Goal: Transaction & Acquisition: Purchase product/service

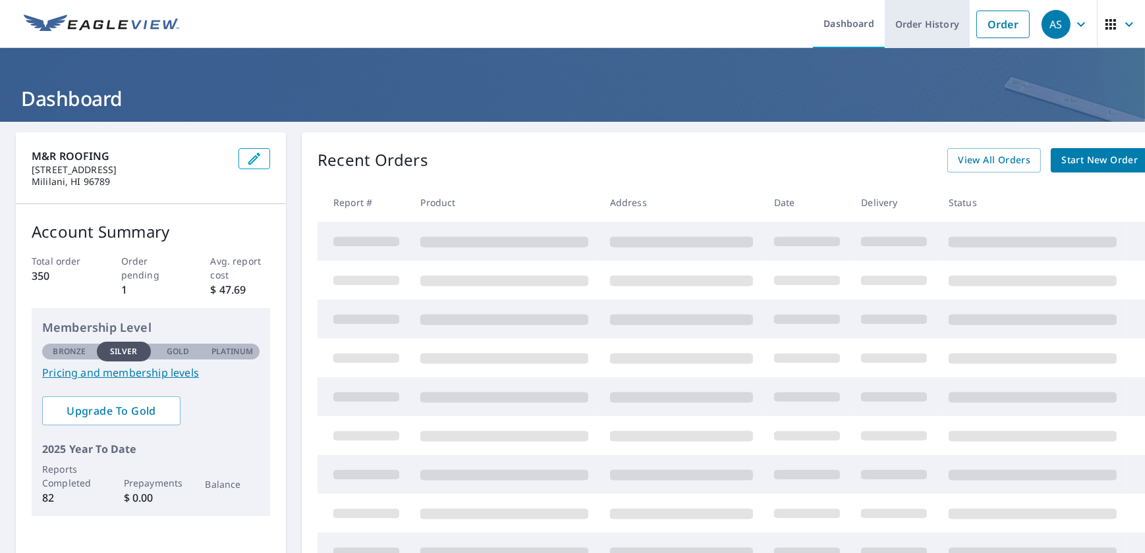
click at [909, 22] on link "Order History" at bounding box center [927, 24] width 85 height 48
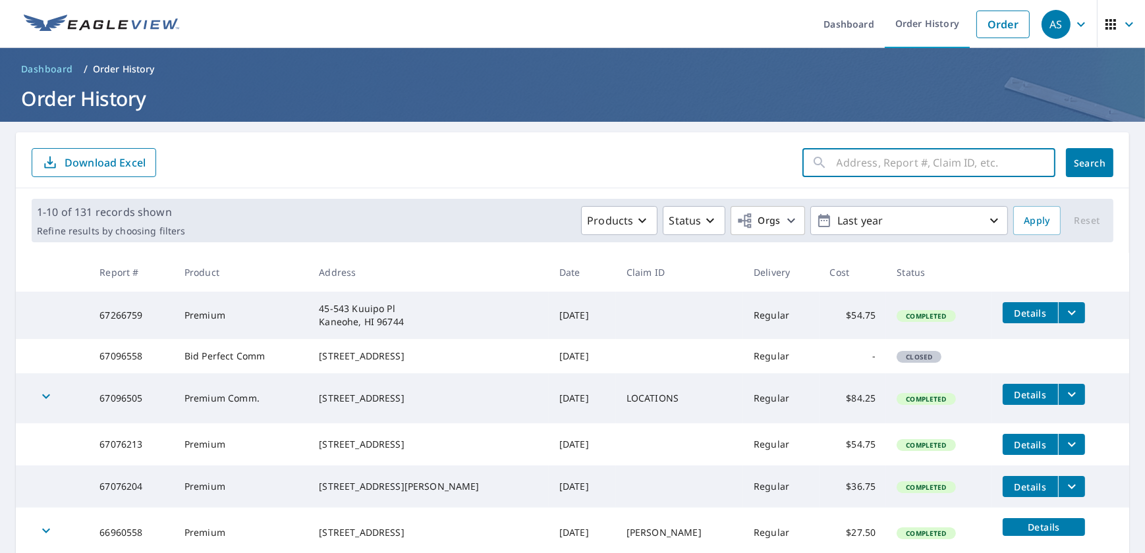
click at [917, 158] on input "text" at bounding box center [946, 162] width 219 height 37
type input "[STREET_ADDRESS]"
click at [1081, 166] on span "Search" at bounding box center [1090, 163] width 26 height 13
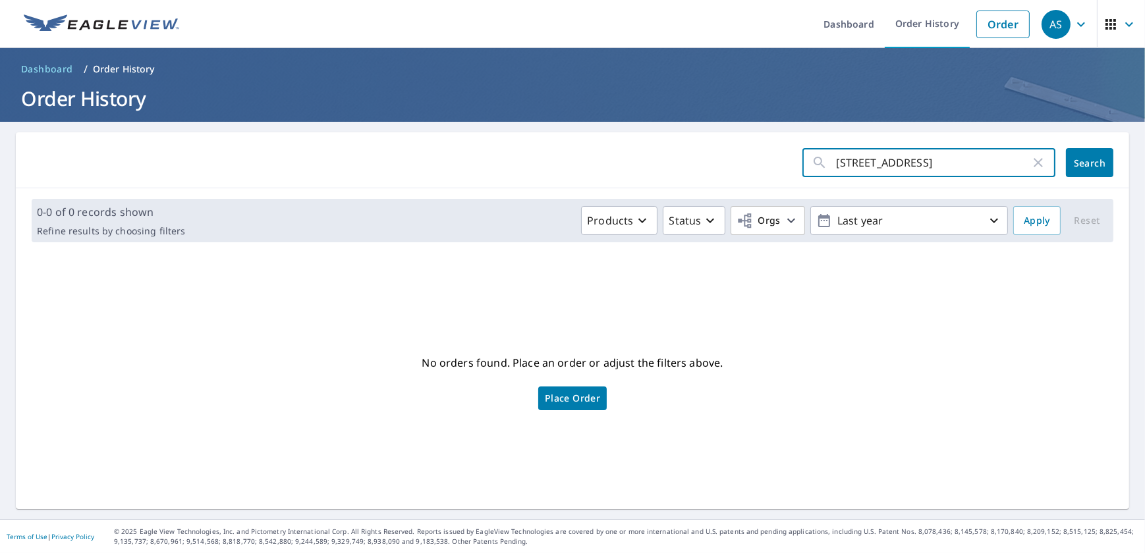
drag, startPoint x: 930, startPoint y: 165, endPoint x: 824, endPoint y: 167, distance: 105.5
click at [824, 167] on div "[STREET_ADDRESS] ​" at bounding box center [929, 162] width 253 height 29
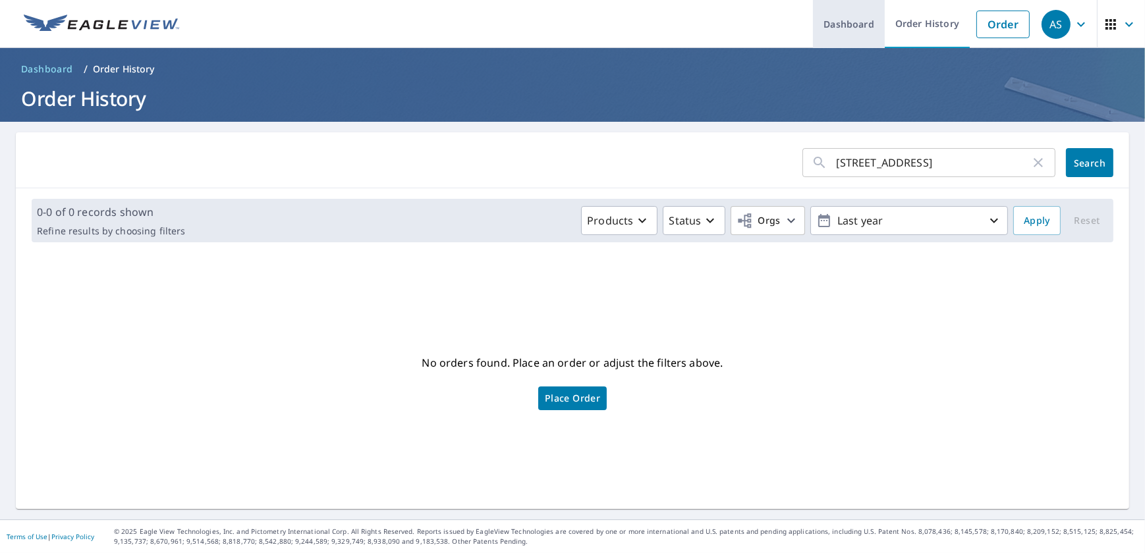
click at [845, 19] on link "Dashboard" at bounding box center [849, 24] width 72 height 48
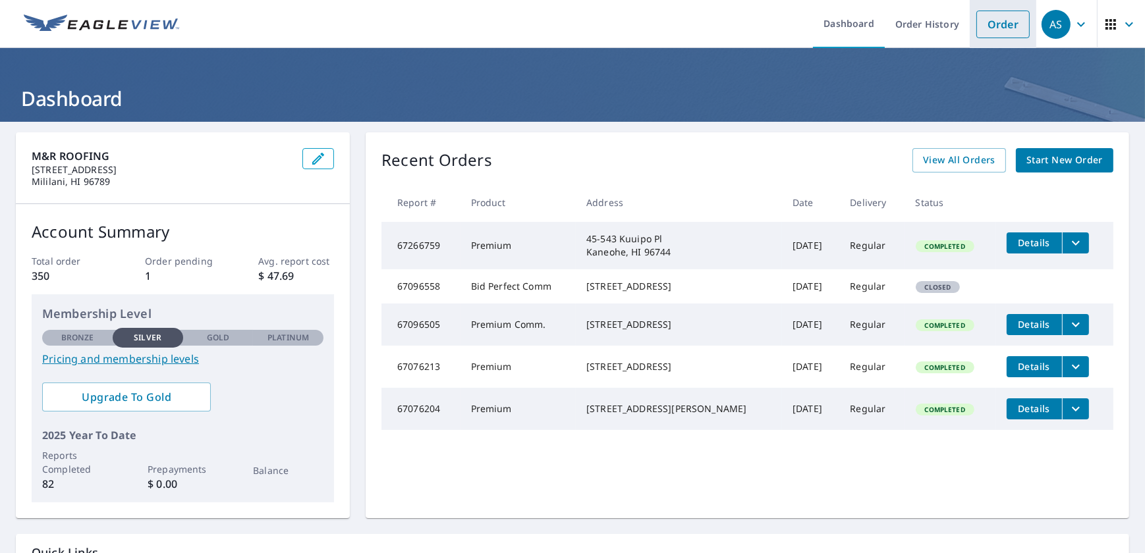
click at [990, 30] on link "Order" at bounding box center [1003, 25] width 53 height 28
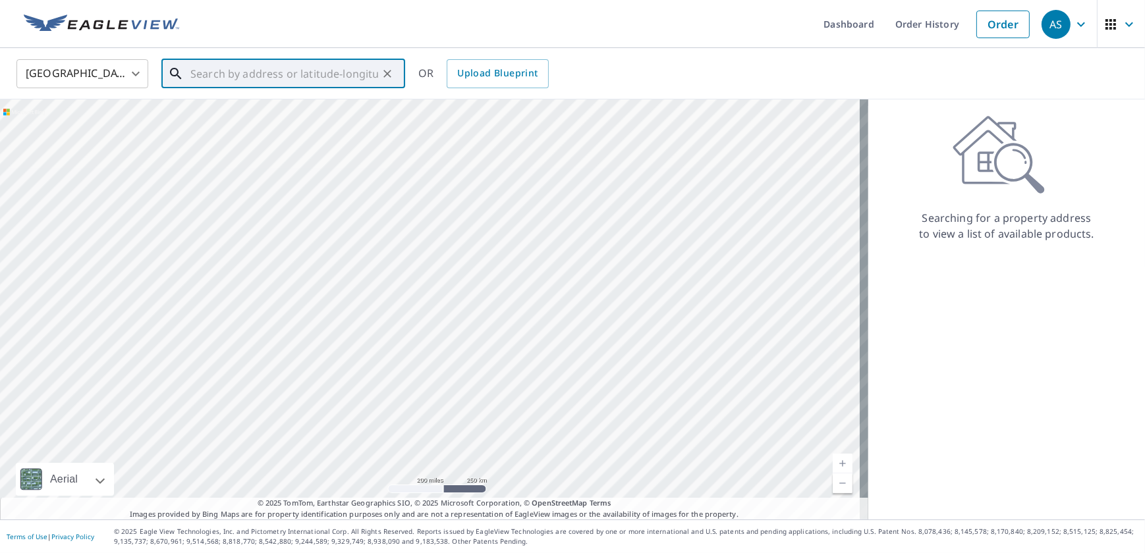
paste input "[STREET_ADDRESS]"
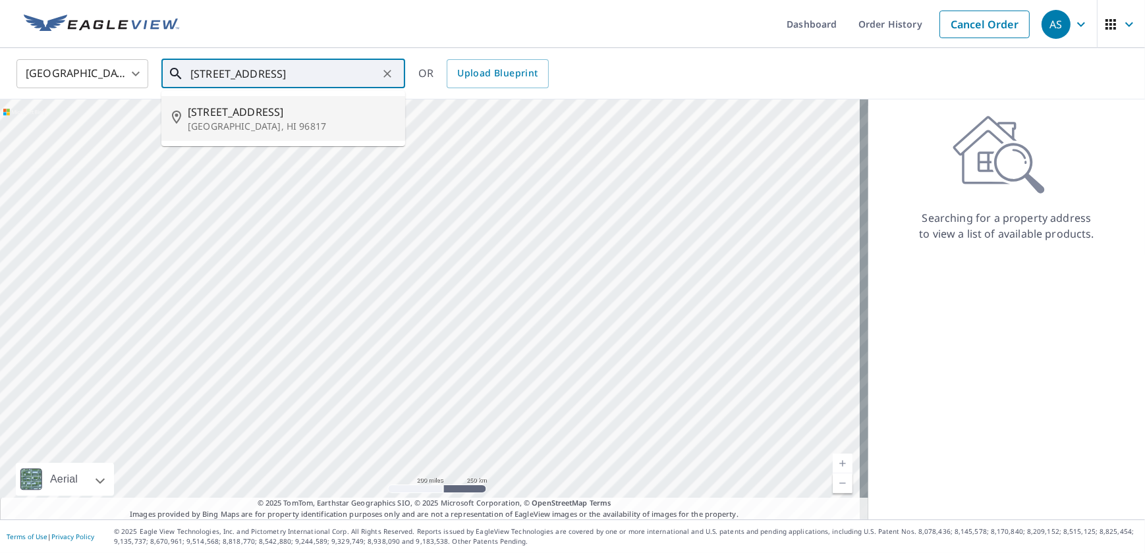
click at [326, 125] on p "[GEOGRAPHIC_DATA], HI 96817" at bounding box center [291, 126] width 207 height 13
type input "[STREET_ADDRESS]"
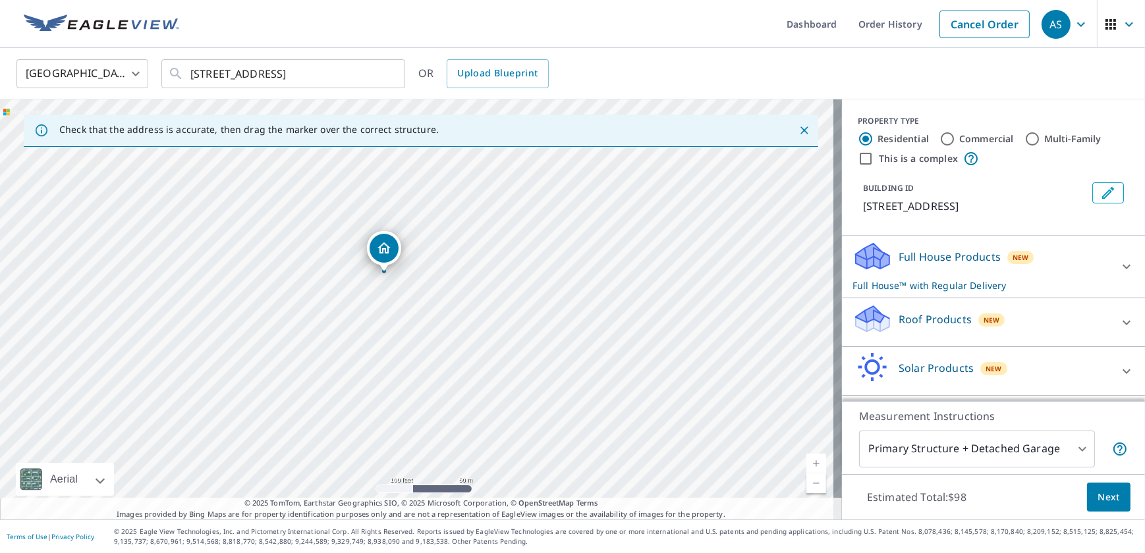
drag, startPoint x: 395, startPoint y: 334, endPoint x: 499, endPoint y: 312, distance: 106.5
click at [499, 312] on div "[STREET_ADDRESS]" at bounding box center [421, 309] width 842 height 420
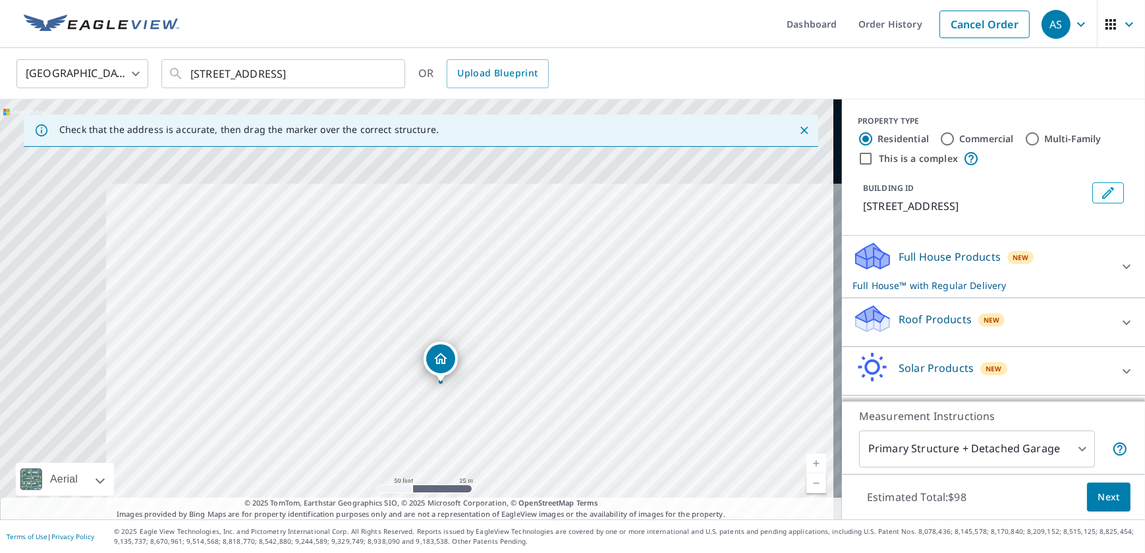
drag, startPoint x: 328, startPoint y: 320, endPoint x: 500, endPoint y: 470, distance: 228.4
click at [500, 470] on div "[STREET_ADDRESS]" at bounding box center [421, 309] width 842 height 420
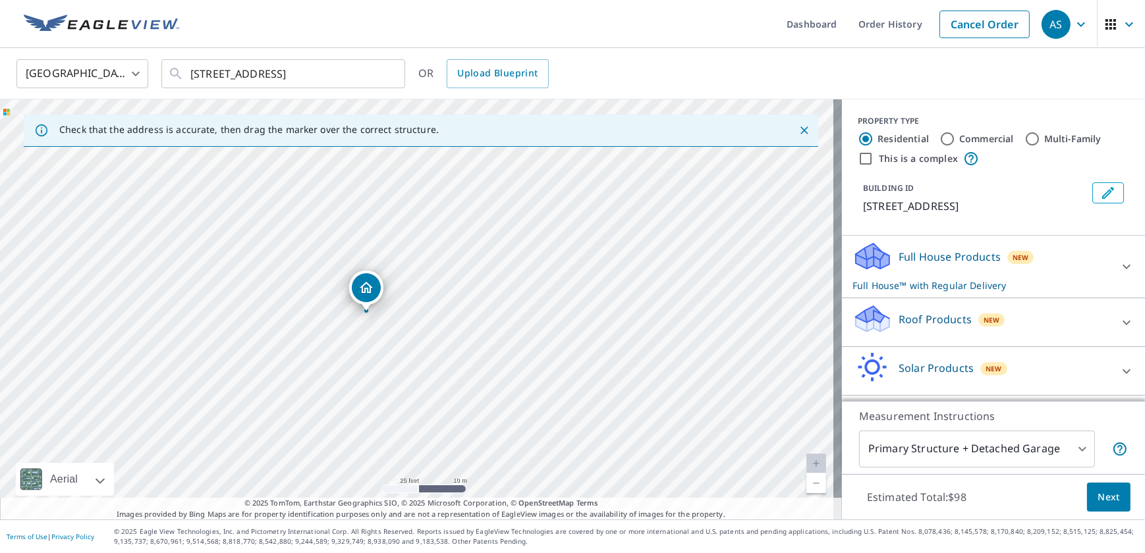
click at [922, 319] on p "Roof Products" at bounding box center [935, 320] width 73 height 16
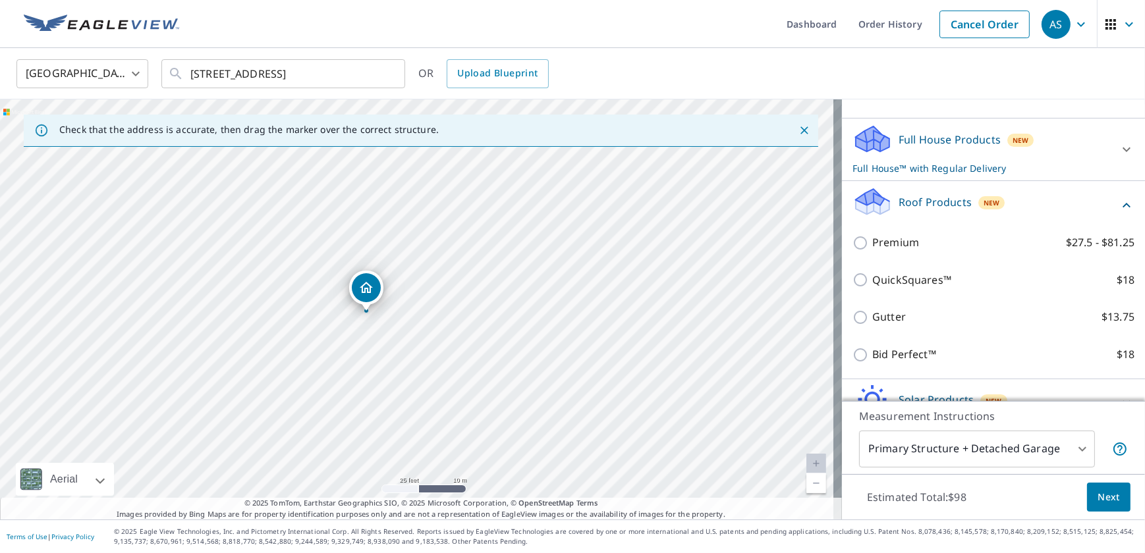
scroll to position [119, 0]
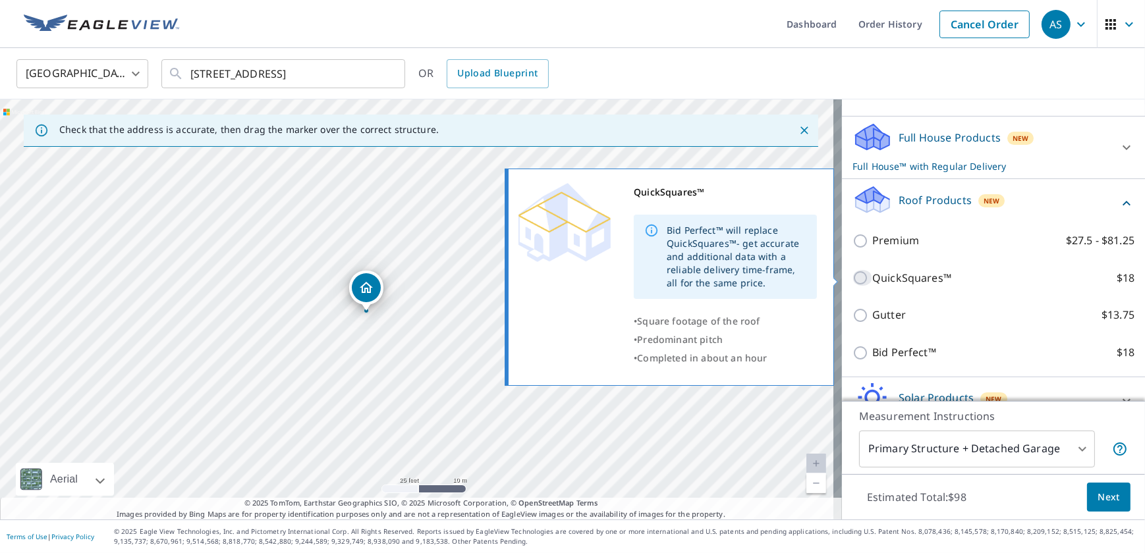
click at [853, 277] on input "QuickSquares™ $18" at bounding box center [863, 278] width 20 height 16
checkbox input "true"
checkbox input "false"
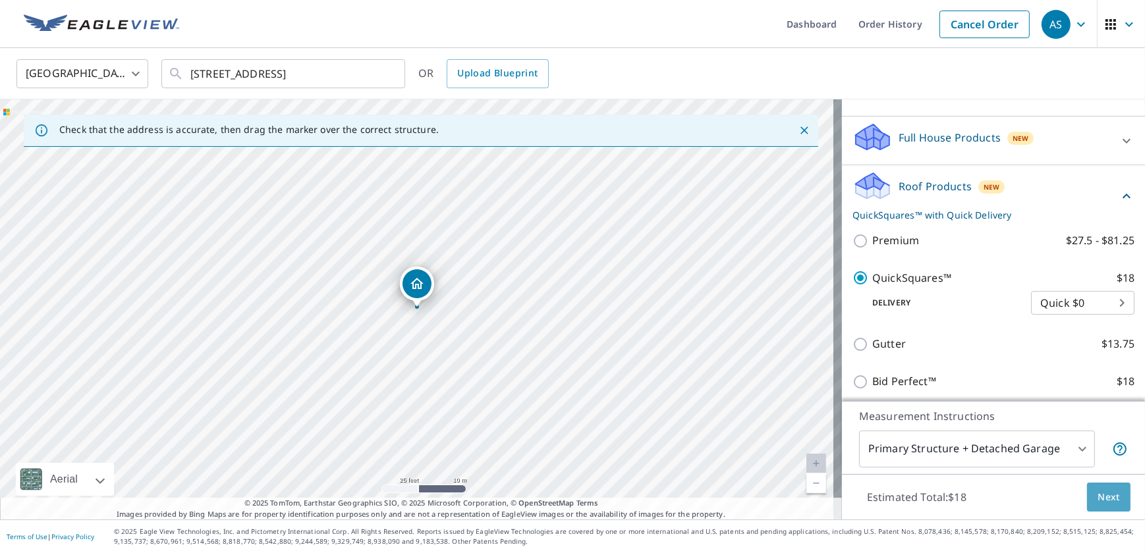
click at [1088, 499] on button "Next" at bounding box center [1108, 498] width 43 height 30
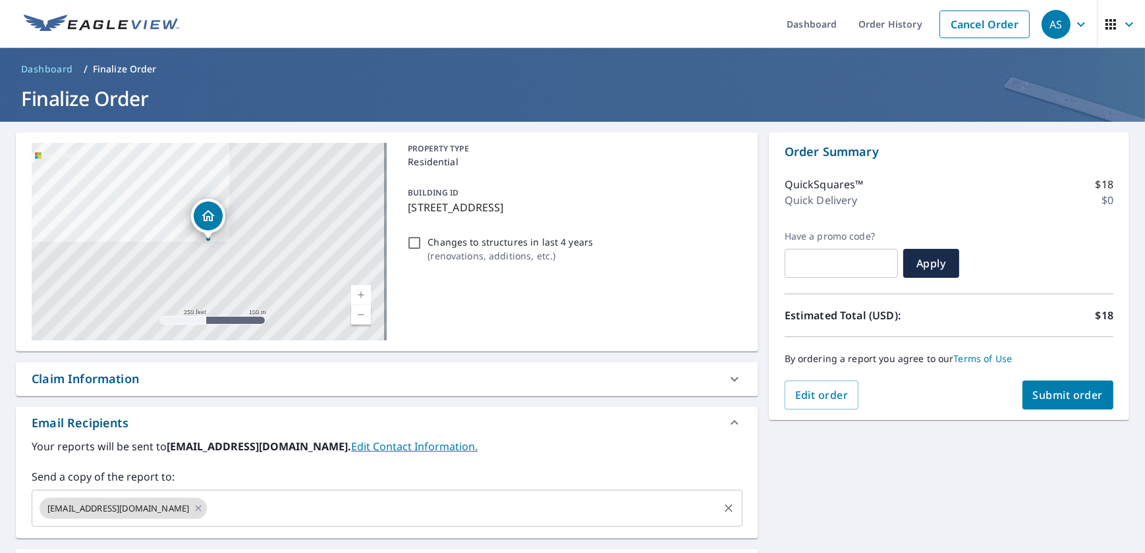
click at [209, 513] on input "text" at bounding box center [462, 508] width 507 height 25
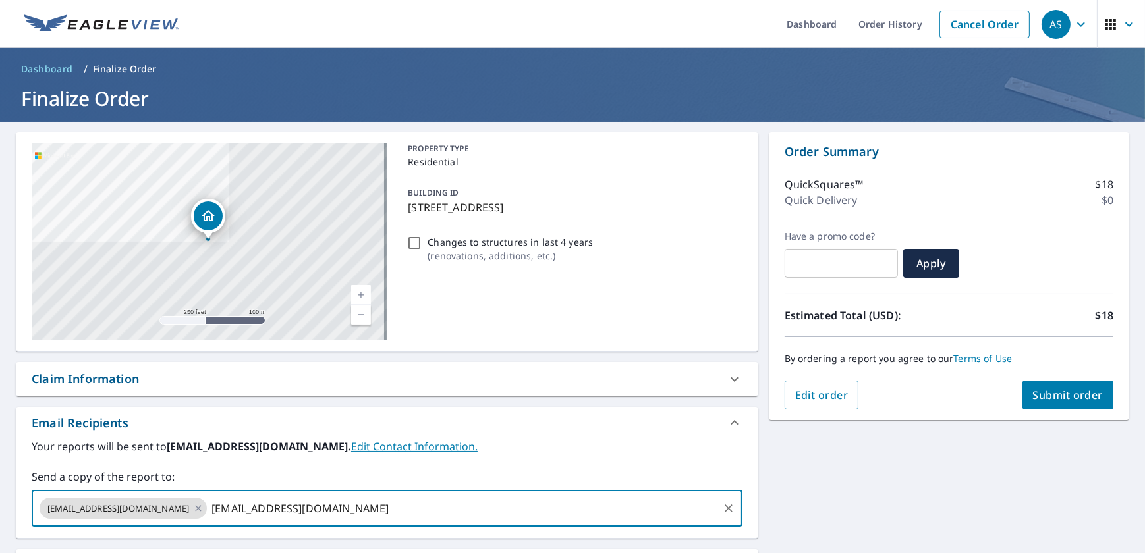
type input "[EMAIL_ADDRESS][DOMAIN_NAME]"
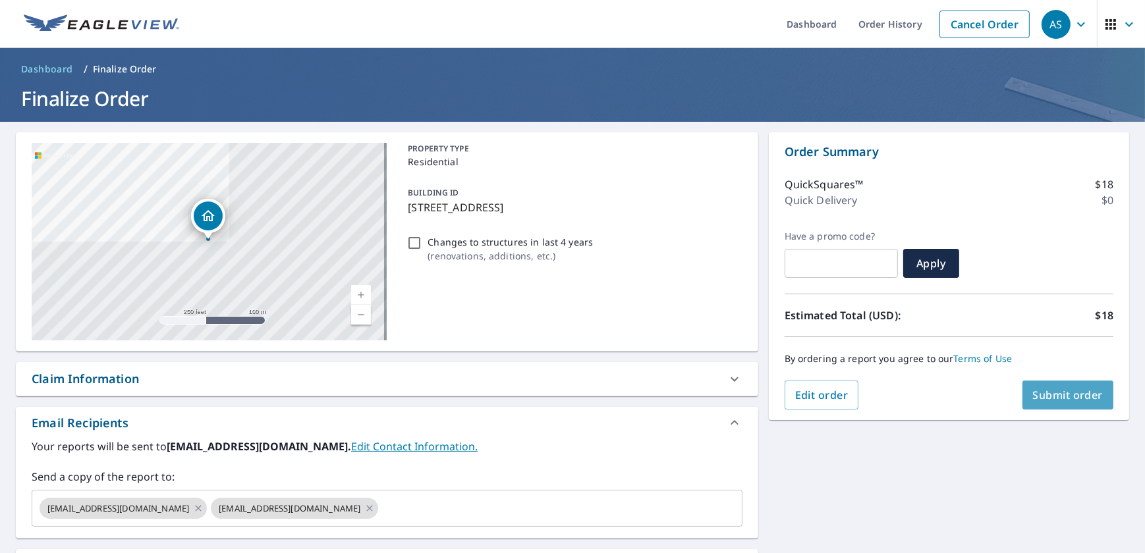
click at [1047, 394] on span "Submit order" at bounding box center [1068, 395] width 71 height 14
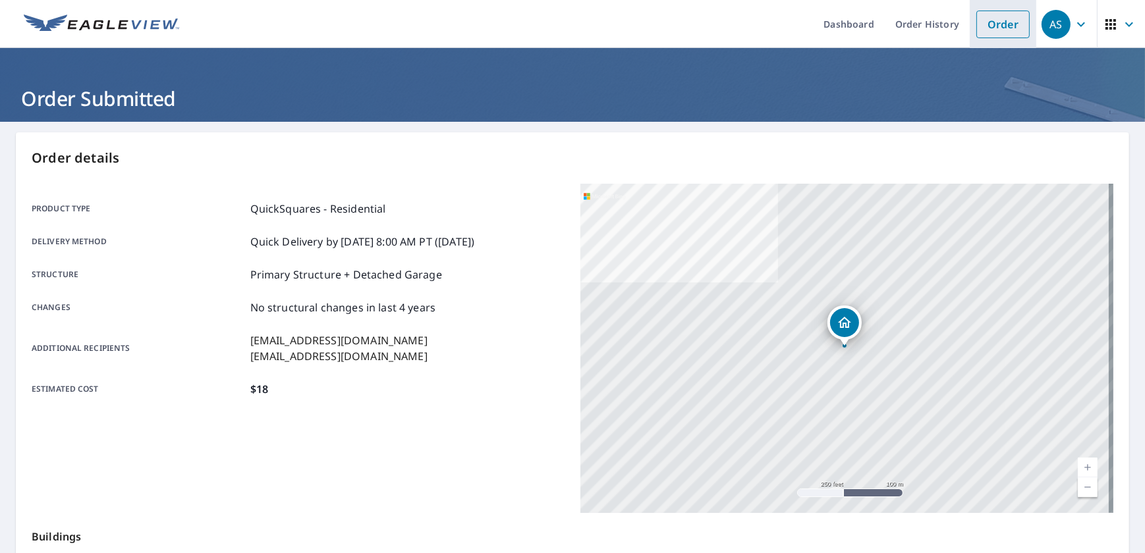
click at [1006, 31] on link "Order" at bounding box center [1003, 25] width 53 height 28
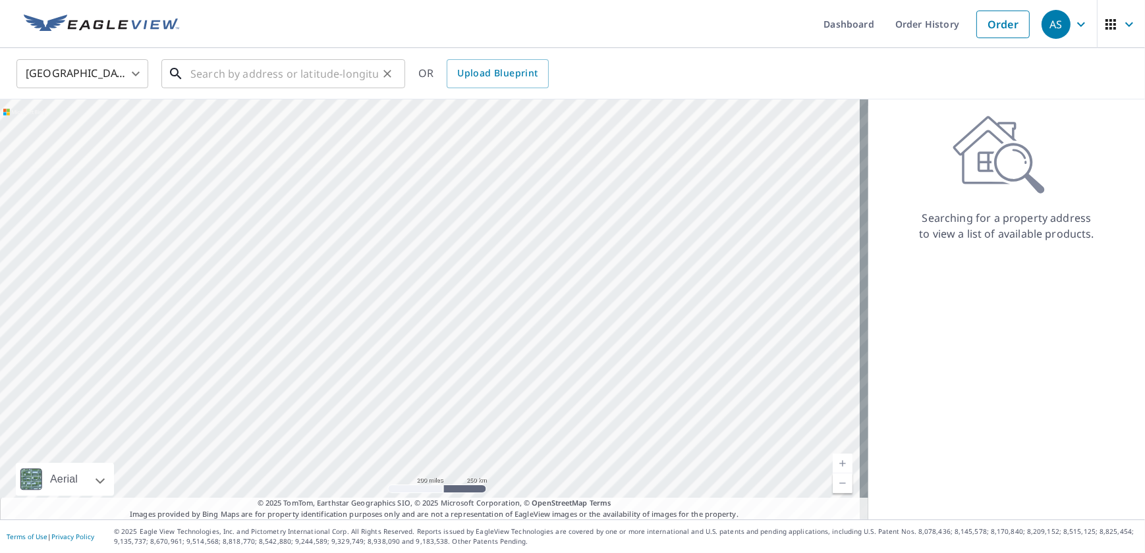
click at [196, 67] on input "text" at bounding box center [284, 73] width 188 height 37
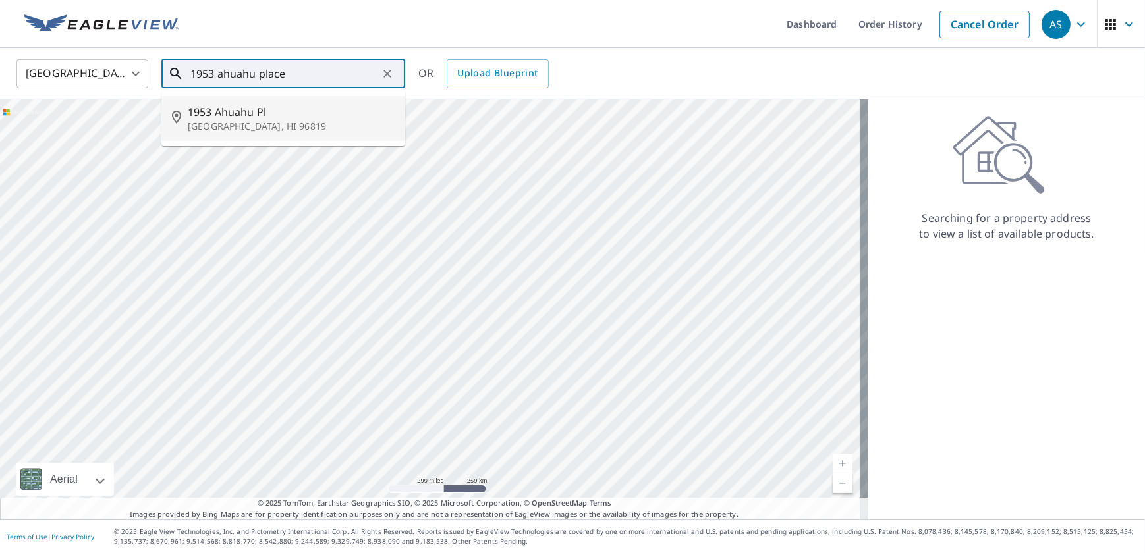
click at [235, 120] on p "[GEOGRAPHIC_DATA], HI 96819" at bounding box center [291, 126] width 207 height 13
type input "[STREET_ADDRESS]"
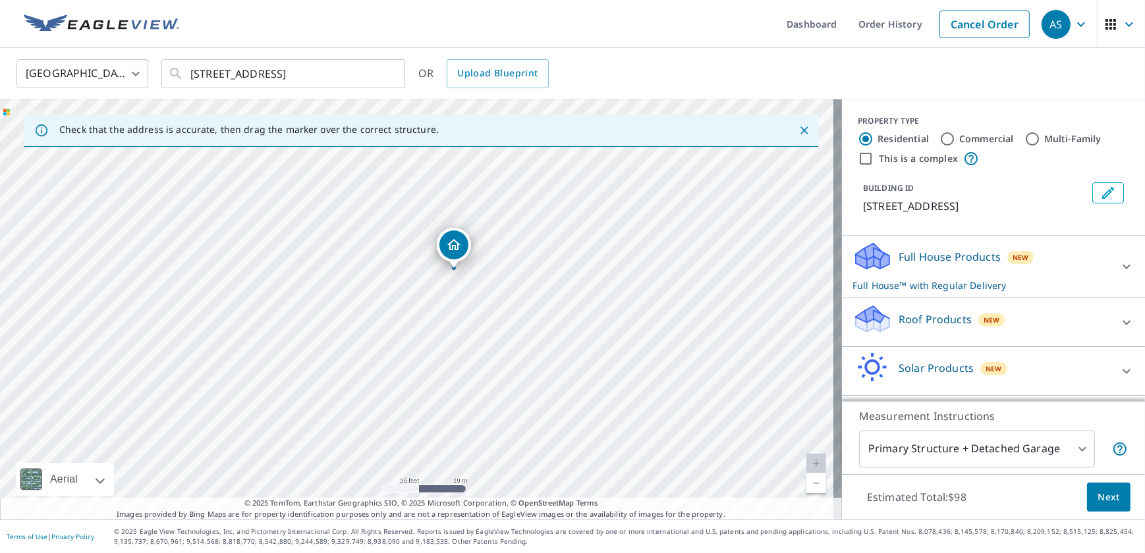
drag, startPoint x: 430, startPoint y: 300, endPoint x: 453, endPoint y: 355, distance: 60.0
click at [453, 355] on div "[STREET_ADDRESS]" at bounding box center [421, 309] width 842 height 420
drag, startPoint x: 451, startPoint y: 244, endPoint x: 432, endPoint y: 252, distance: 21.3
click at [1119, 320] on icon at bounding box center [1127, 323] width 16 height 16
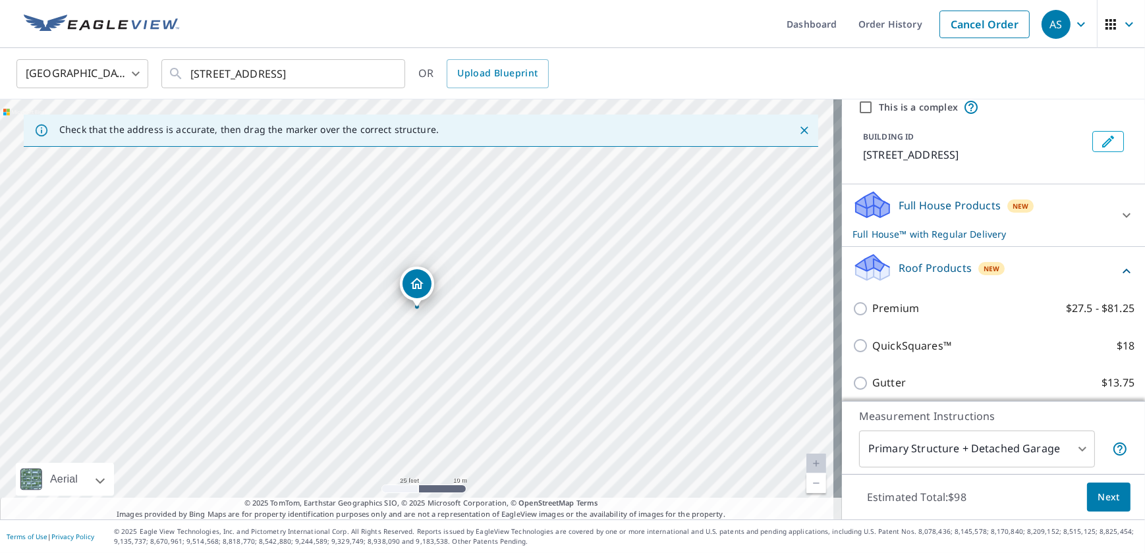
scroll to position [119, 0]
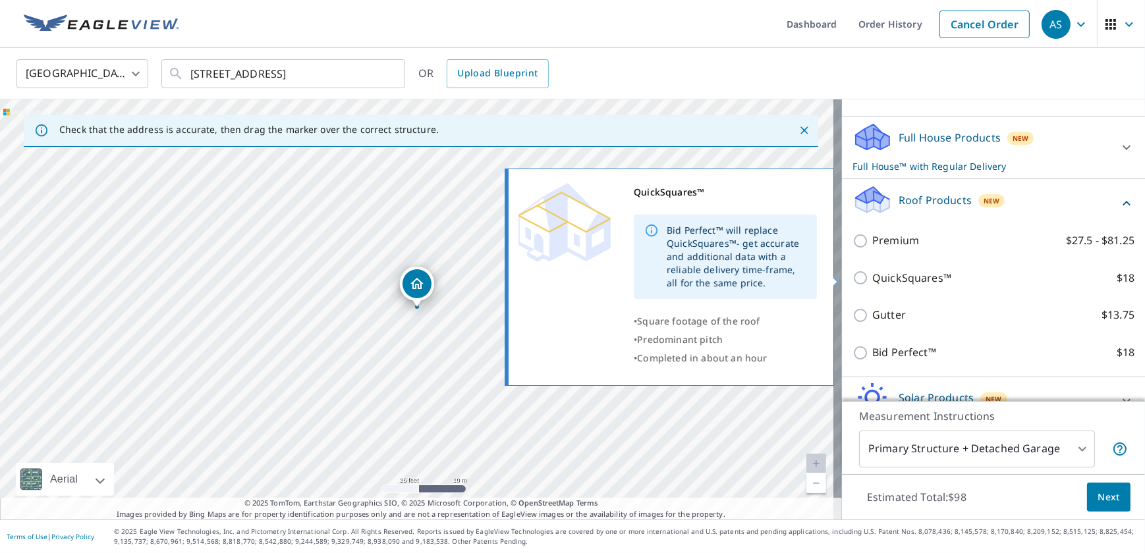
click at [853, 283] on input "QuickSquares™ $18" at bounding box center [863, 278] width 20 height 16
checkbox input "true"
checkbox input "false"
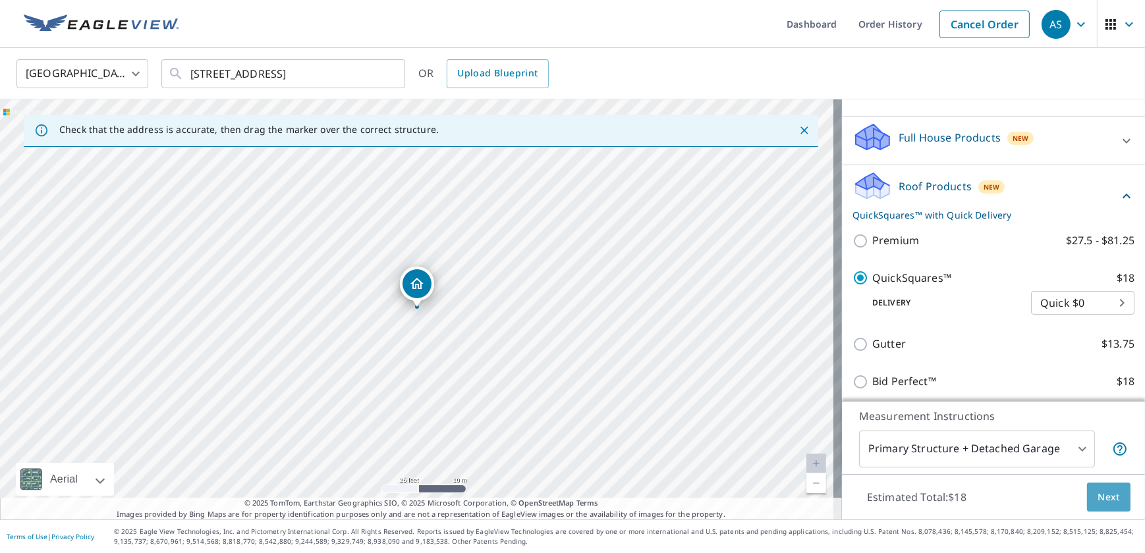
click at [1098, 494] on span "Next" at bounding box center [1109, 498] width 22 height 16
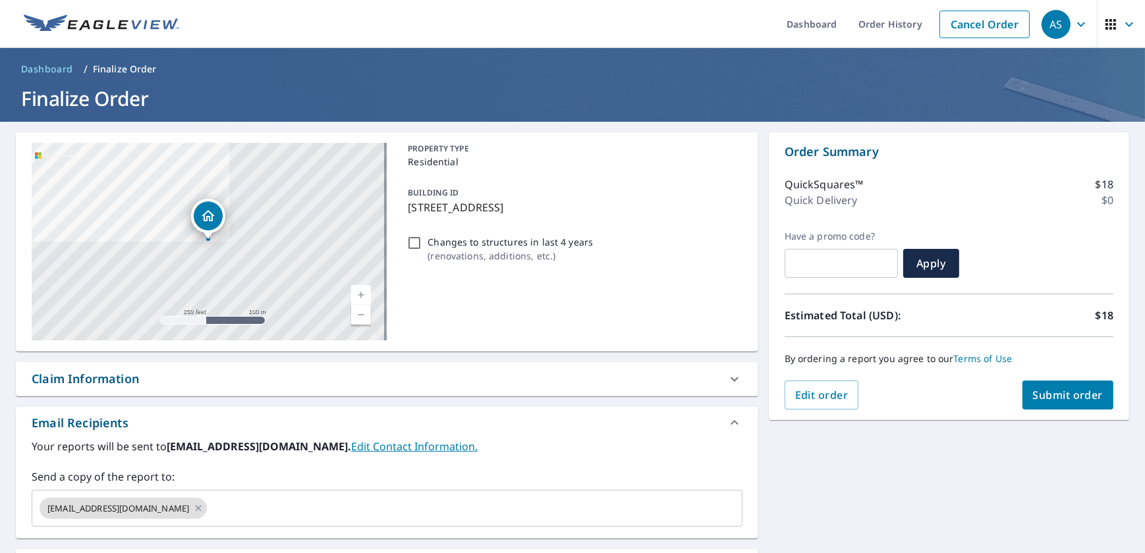
click at [1057, 399] on span "Submit order" at bounding box center [1068, 395] width 71 height 14
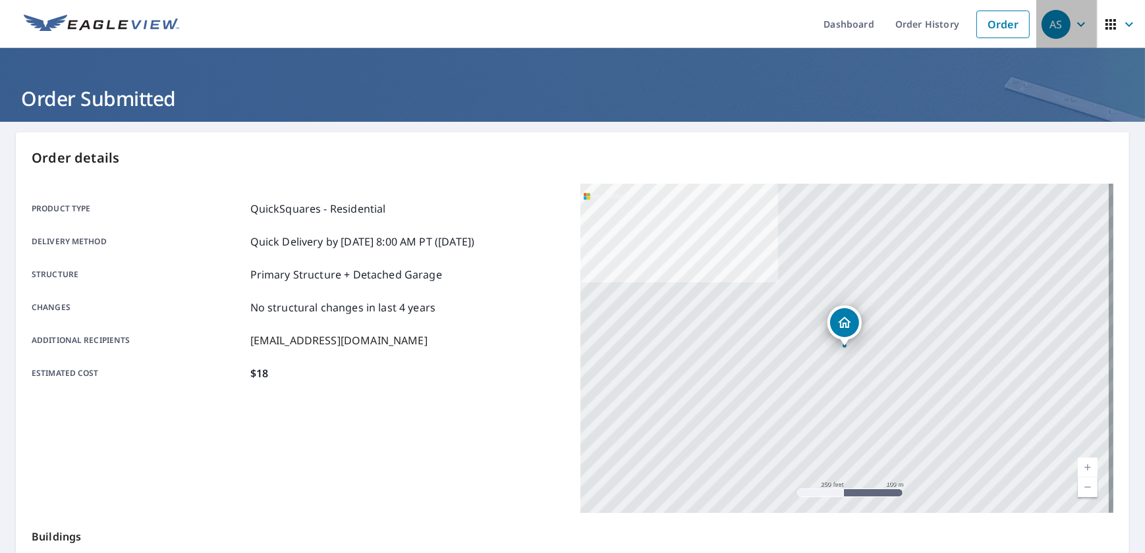
click at [1077, 22] on icon "button" at bounding box center [1081, 24] width 16 height 16
